Goal: Transaction & Acquisition: Book appointment/travel/reservation

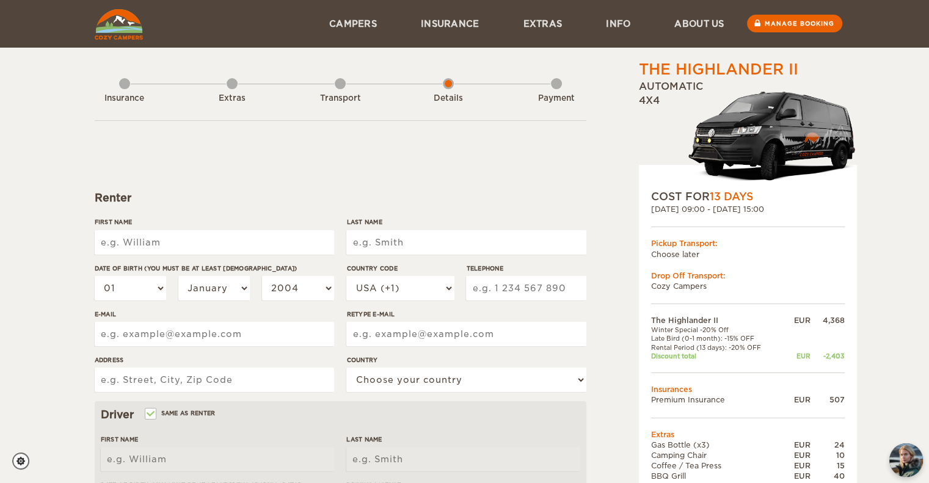
click at [273, 246] on input "First Name" at bounding box center [215, 242] width 240 height 24
type input "[PERSON_NAME]"
type input "Leichthammer"
type input "7812542944"
type input "[EMAIL_ADDRESS][DOMAIN_NAME]"
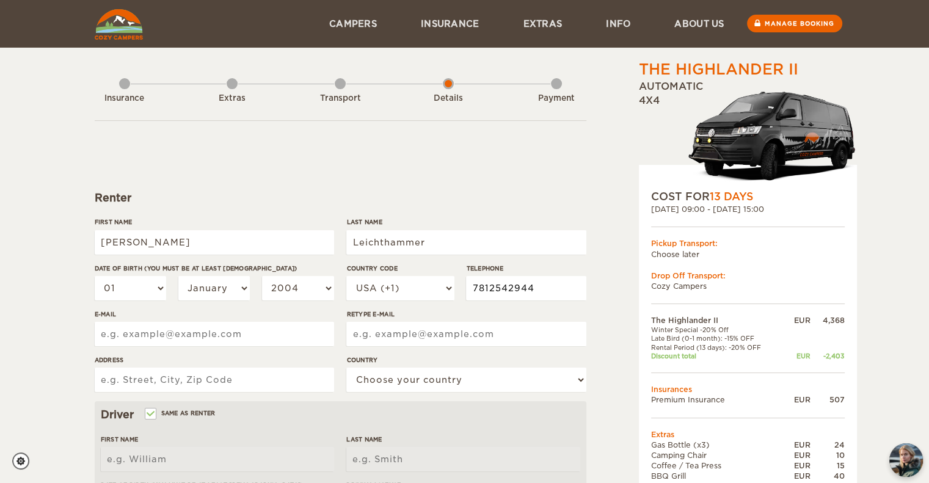
type input "[EMAIL_ADDRESS][DOMAIN_NAME]"
type input "[STREET_ADDRESS]"
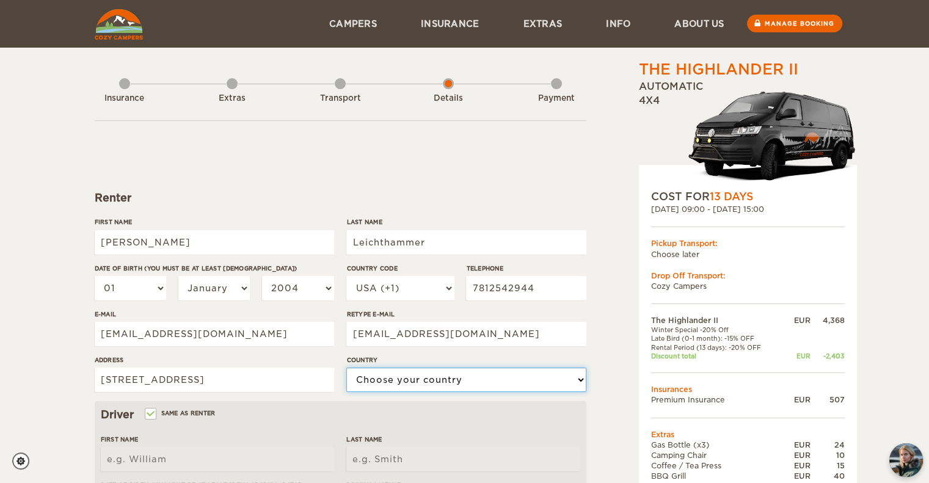
select select "222"
type input "[PERSON_NAME]"
type input "Leichthammer"
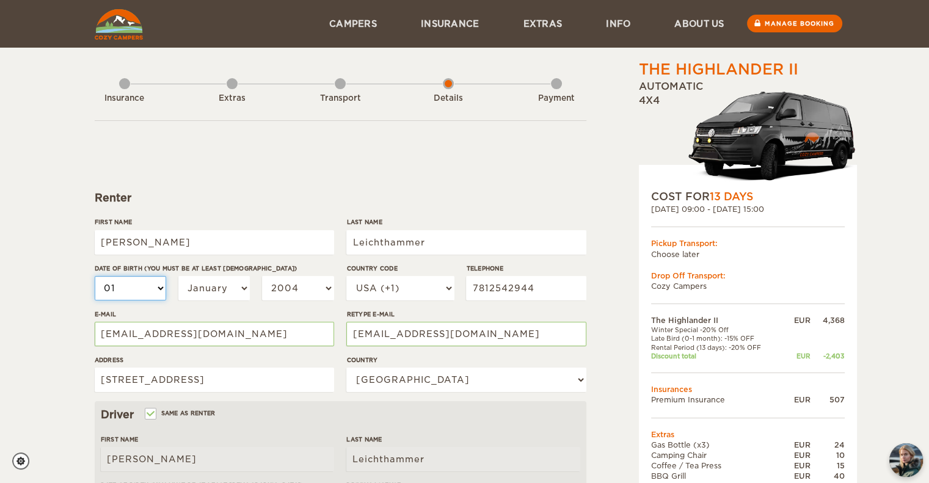
click at [103, 284] on select "01 02 03 04 05 06 07 08 09 10 11 12 13 14 15 16 17 18 19 20 21 22 23 24 25 26 2…" at bounding box center [131, 288] width 72 height 24
select select "03"
click at [95, 276] on select "01 02 03 04 05 06 07 08 09 10 11 12 13 14 15 16 17 18 19 20 21 22 23 24 25 26 2…" at bounding box center [131, 288] width 72 height 24
select select "03"
click at [216, 292] on select "January February March April May June July August September October November De…" at bounding box center [214, 288] width 72 height 24
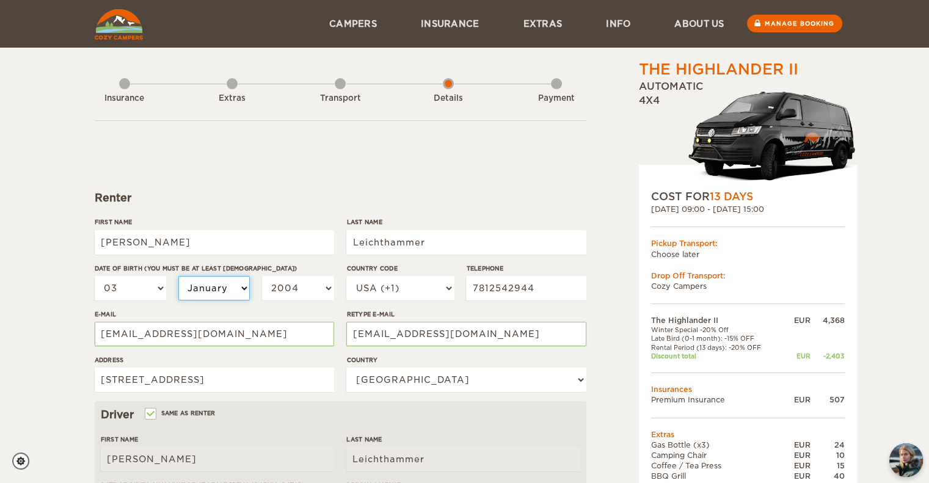
select select "03"
click at [178, 276] on select "January February March April May June July August September October November De…" at bounding box center [214, 288] width 72 height 24
select select "03"
click at [301, 302] on div "01 02 03 04 05 06 07 08 09 10 11 12 13 14 15 16 17 18 19 20 21 22 23 24 25 26 2…" at bounding box center [215, 293] width 240 height 34
click at [300, 287] on select "2004 2003 2002 2001 2000 1999 1998 1997 1996 1995 1994 1993 1992 1991 1990 1989…" at bounding box center [298, 288] width 72 height 24
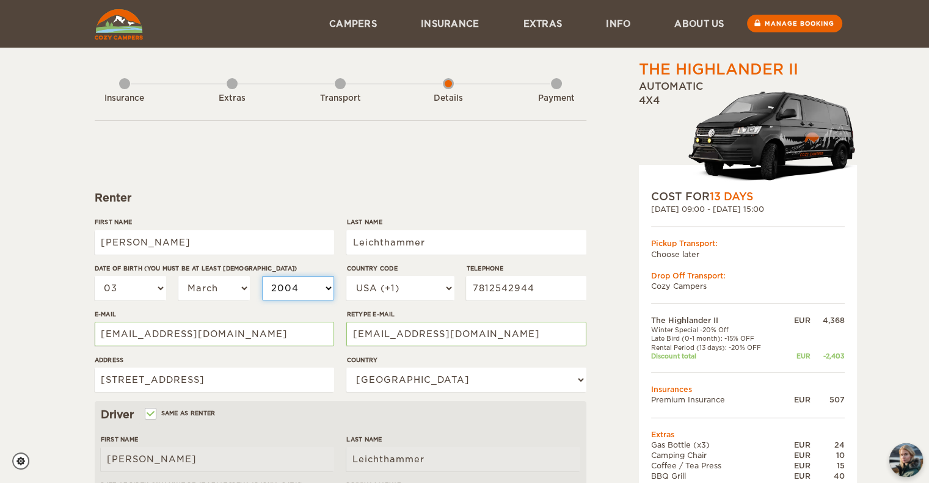
select select "1988"
click at [262, 276] on select "2004 2003 2002 2001 2000 1999 1998 1997 1996 1995 1994 1993 1992 1991 1990 1989…" at bounding box center [298, 288] width 72 height 24
select select "1988"
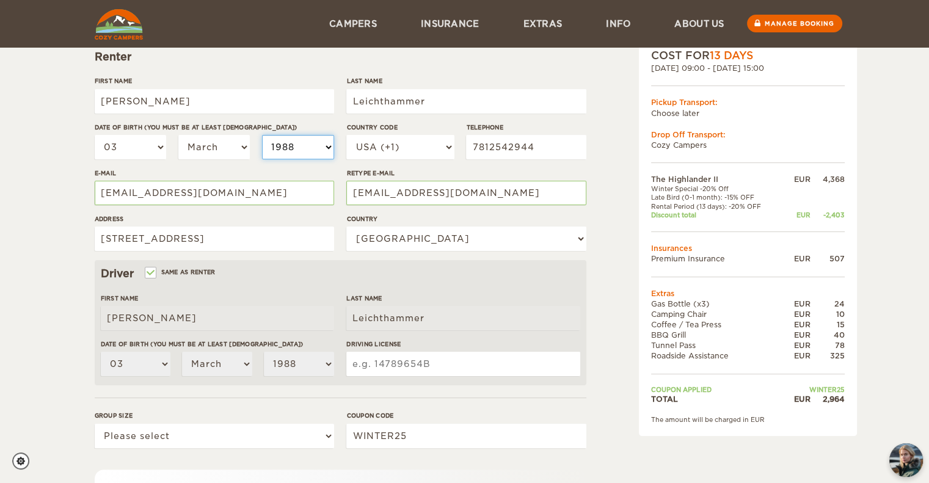
scroll to position [149, 0]
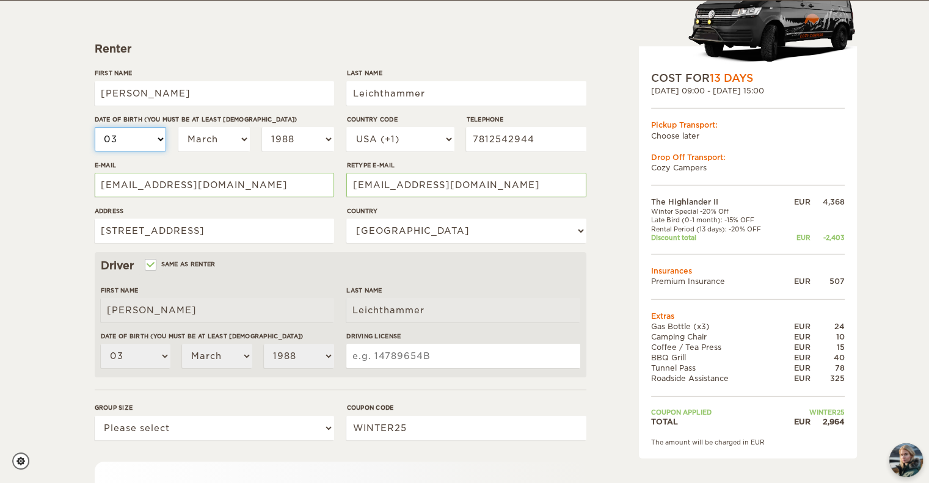
click at [150, 135] on select "01 02 03 04 05 06 07 08 09 10 11 12 13 14 15 16 17 18 19 20 21 22 23 24 25 26 2…" at bounding box center [131, 139] width 72 height 24
select select "16"
click at [95, 127] on select "01 02 03 04 05 06 07 08 09 10 11 12 13 14 15 16 17 18 19 20 21 22 23 24 25 26 2…" at bounding box center [131, 139] width 72 height 24
select select "16"
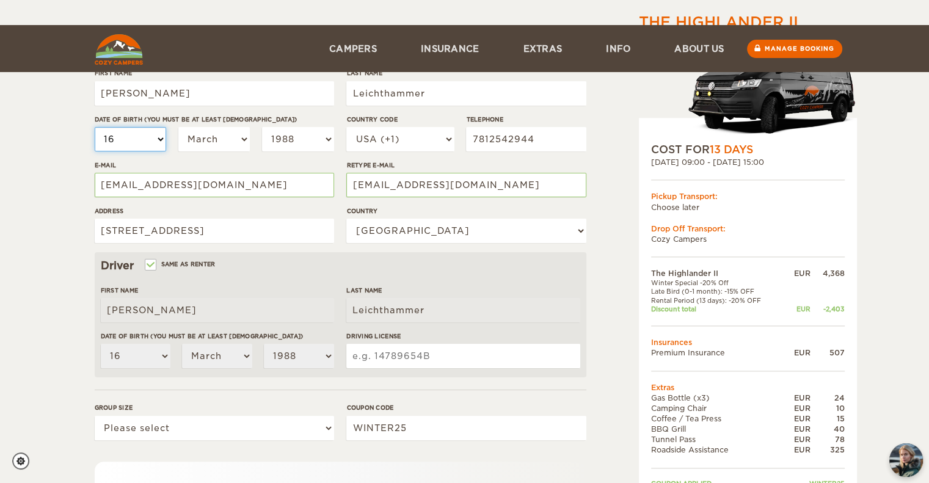
scroll to position [225, 0]
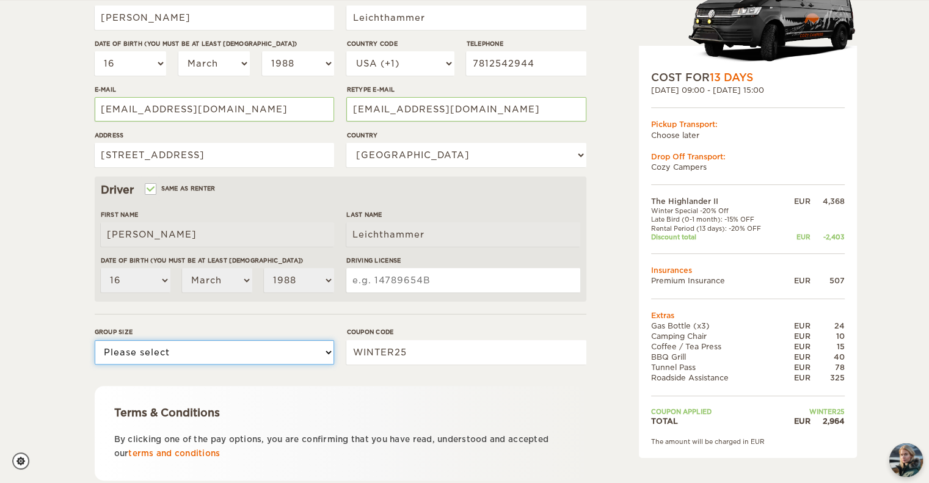
click at [247, 364] on select "Please select 1 2" at bounding box center [215, 352] width 240 height 24
select select "1"
click at [95, 340] on select "Please select 1 2" at bounding box center [215, 352] width 240 height 24
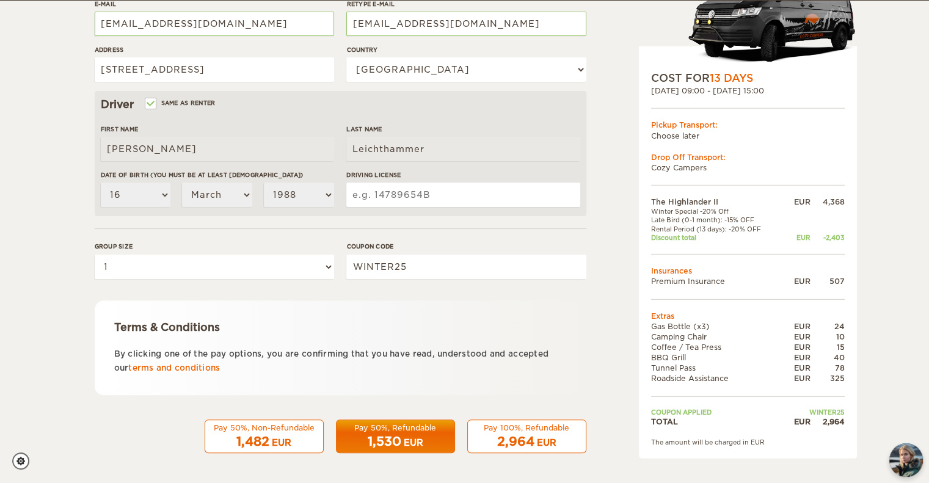
click at [390, 201] on input "Driving License" at bounding box center [462, 195] width 233 height 24
click at [498, 194] on input "Driving License" at bounding box center [462, 195] width 233 height 24
type input "52859204"
click at [517, 444] on span "2,964" at bounding box center [515, 441] width 37 height 15
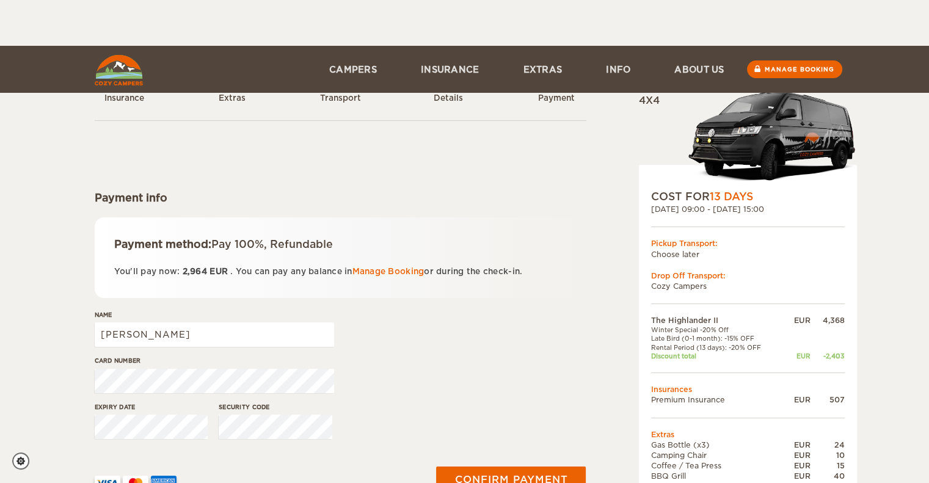
scroll to position [132, 0]
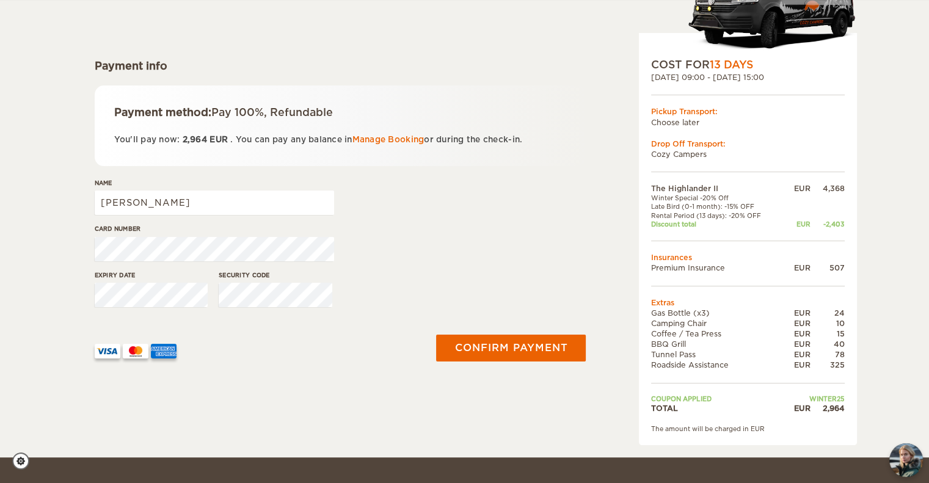
click at [329, 265] on div "Card number" at bounding box center [215, 247] width 240 height 46
click at [531, 345] on button "Confirm payment" at bounding box center [511, 347] width 154 height 27
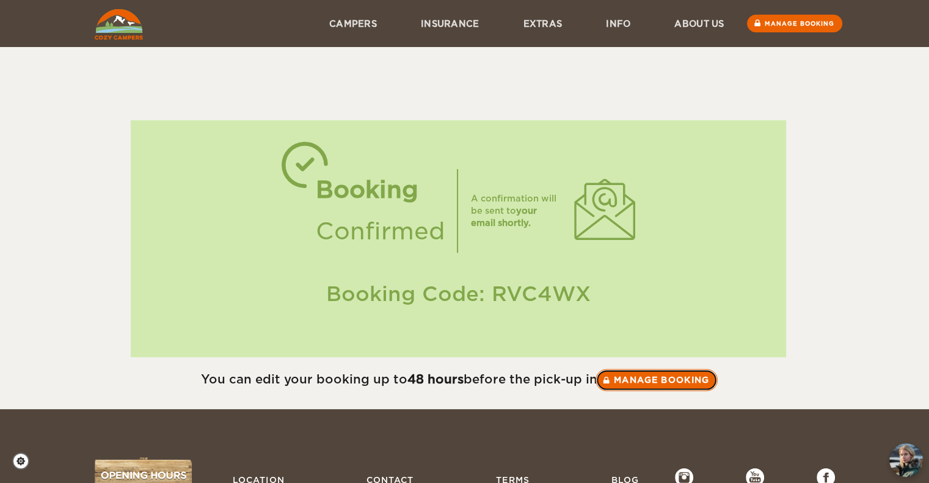
click at [655, 379] on link "Manage booking" at bounding box center [657, 380] width 122 height 22
